Goal: Information Seeking & Learning: Check status

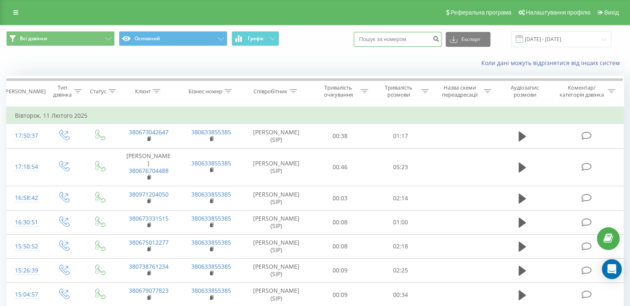
click at [382, 40] on input at bounding box center [398, 39] width 88 height 15
paste input "0668034244"
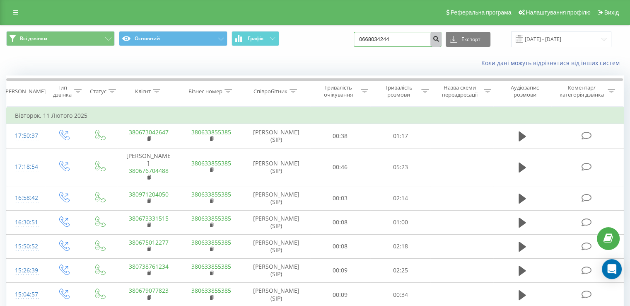
type input "0668034244"
click at [440, 40] on icon "submit" at bounding box center [436, 37] width 7 height 5
